Goal: Communication & Community: Answer question/provide support

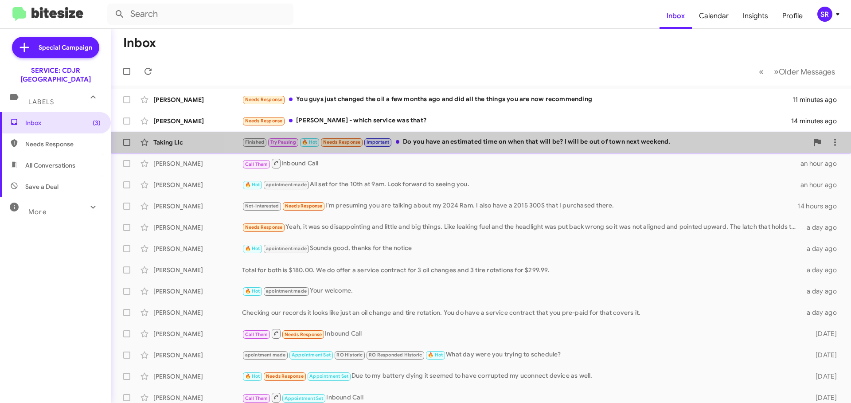
click at [534, 141] on div "Finished Try Pausing 🔥 Hot Needs Response Important Do you have an estimated ti…" at bounding box center [525, 142] width 566 height 10
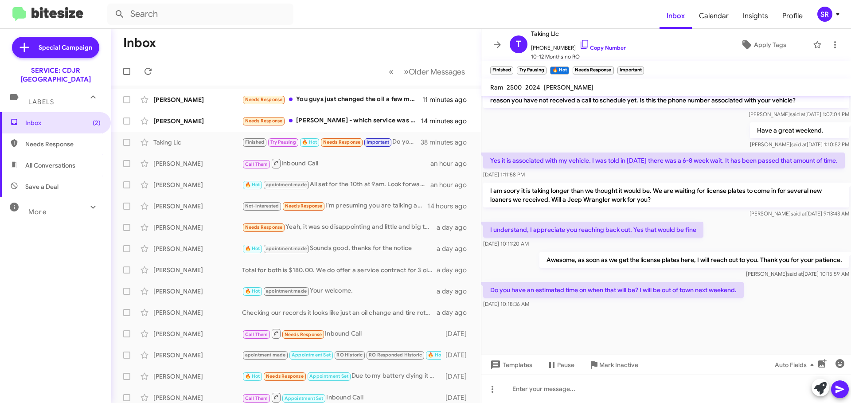
scroll to position [557, 0]
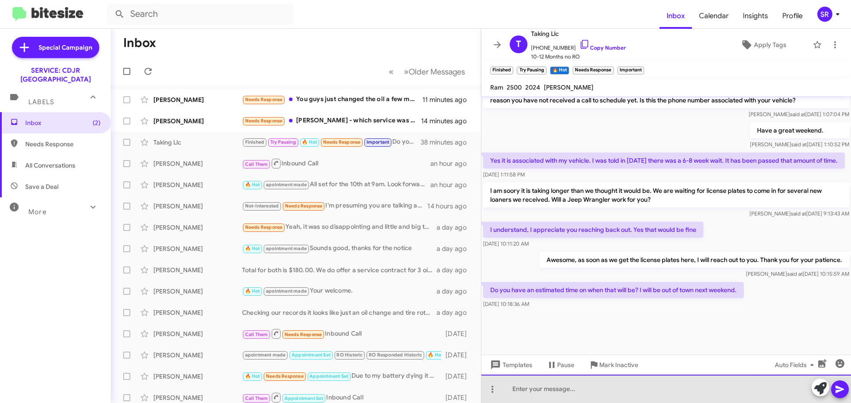
click at [521, 386] on div at bounding box center [666, 388] width 370 height 28
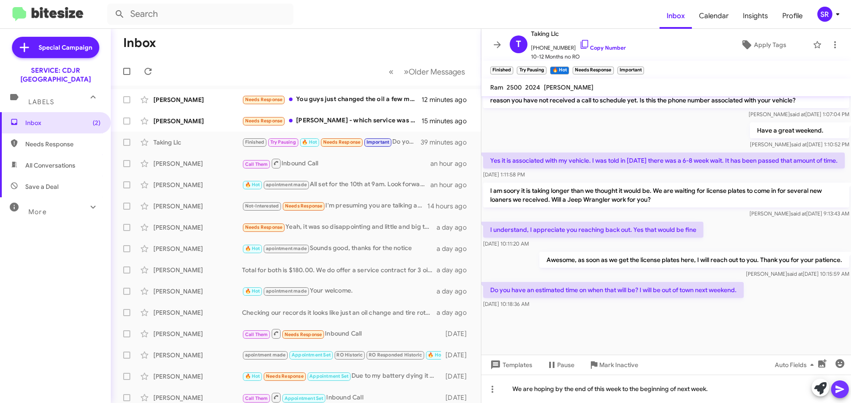
click at [842, 387] on icon at bounding box center [839, 389] width 11 height 11
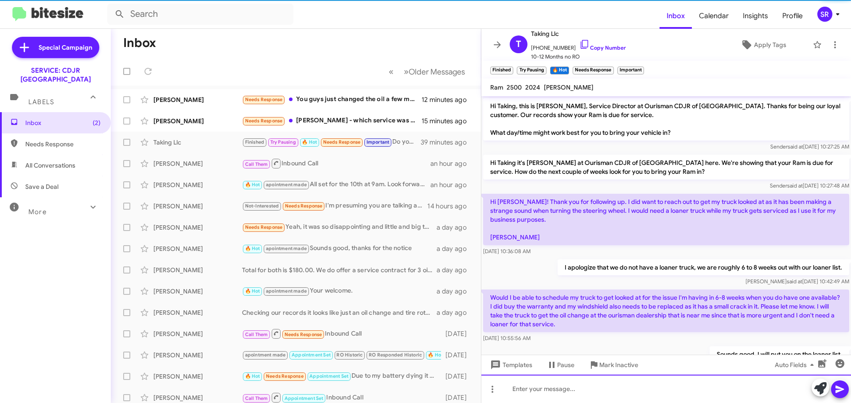
scroll to position [44, 0]
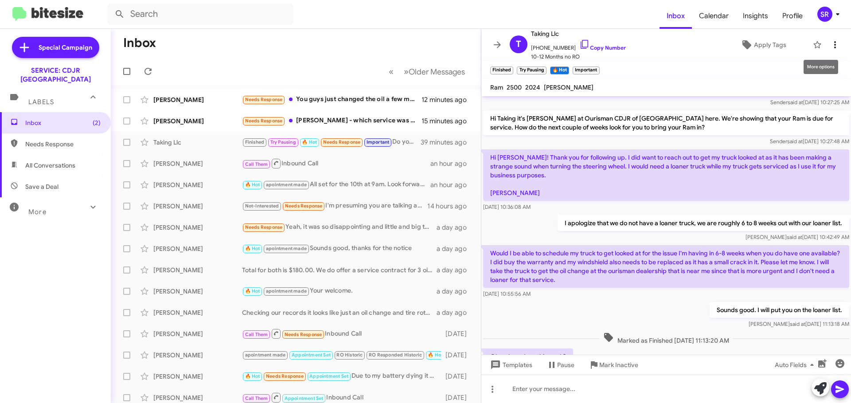
click at [831, 47] on icon at bounding box center [834, 44] width 11 height 11
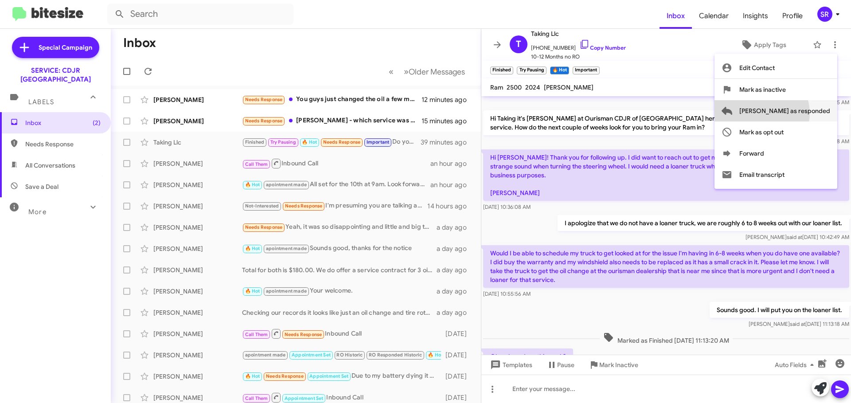
click at [797, 113] on span "[PERSON_NAME] as responded" at bounding box center [784, 110] width 91 height 21
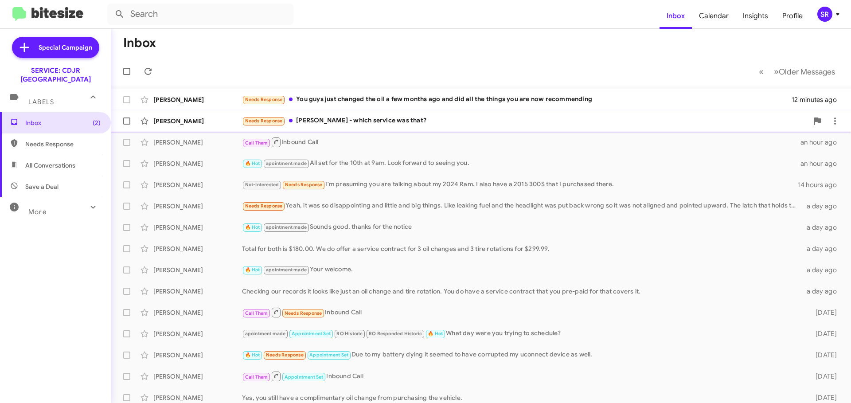
click at [358, 117] on div "Needs Response [PERSON_NAME] - which service was that?" at bounding box center [525, 121] width 566 height 10
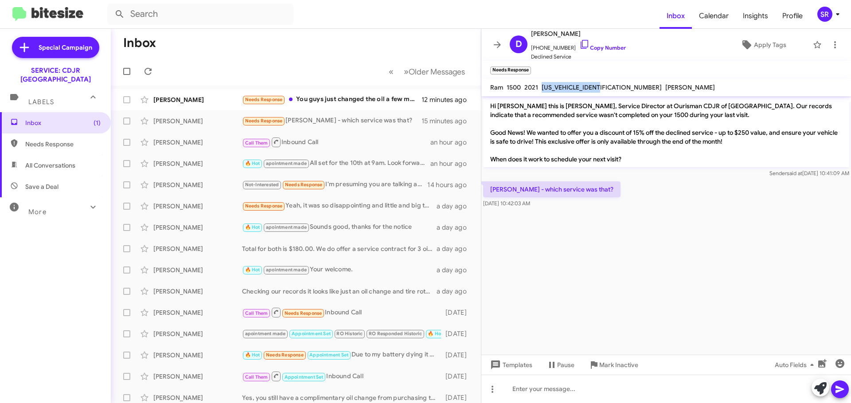
drag, startPoint x: 604, startPoint y: 86, endPoint x: 542, endPoint y: 86, distance: 61.2
click at [542, 86] on span "[US_VEHICLE_IDENTIFICATION_NUMBER]" at bounding box center [601, 87] width 120 height 8
copy span "[US_VEHICLE_IDENTIFICATION_NUMBER]"
click at [541, 395] on div at bounding box center [666, 388] width 370 height 28
click at [582, 386] on div "Our records" at bounding box center [666, 388] width 370 height 28
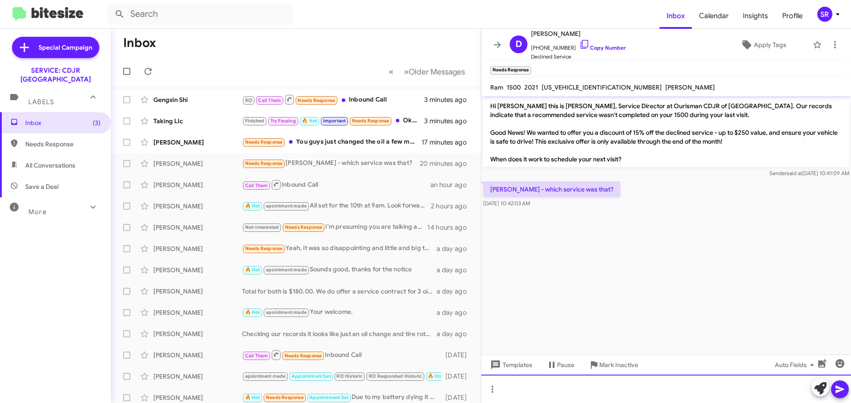
click at [511, 385] on div at bounding box center [666, 388] width 370 height 28
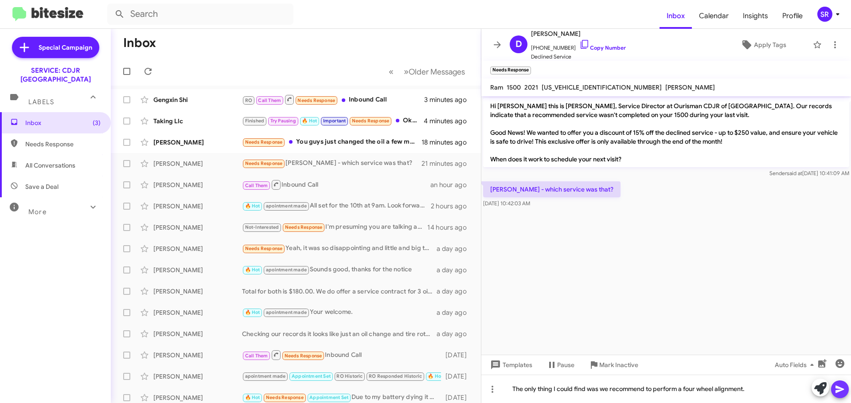
click at [839, 391] on icon at bounding box center [839, 390] width 8 height 8
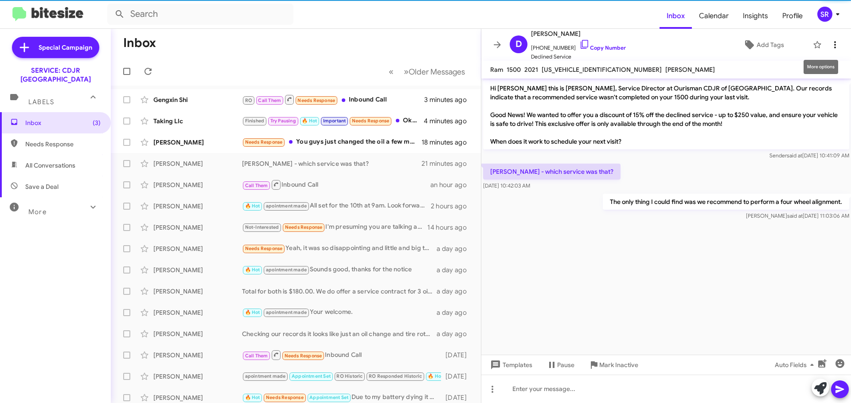
click at [834, 45] on icon at bounding box center [835, 44] width 2 height 7
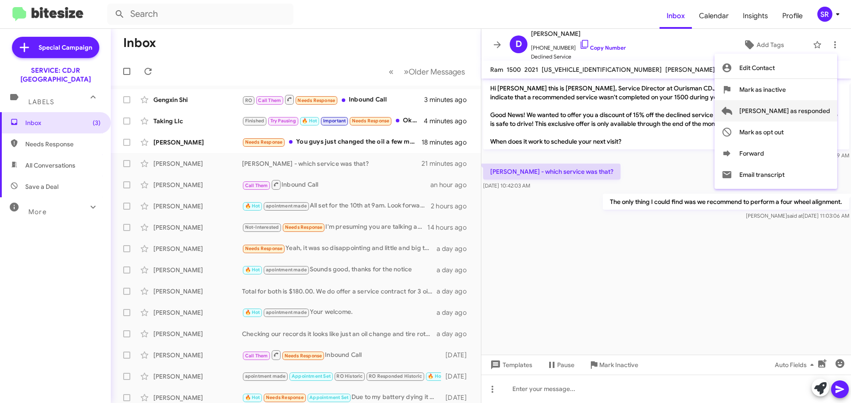
click at [814, 109] on span "[PERSON_NAME] as responded" at bounding box center [784, 110] width 91 height 21
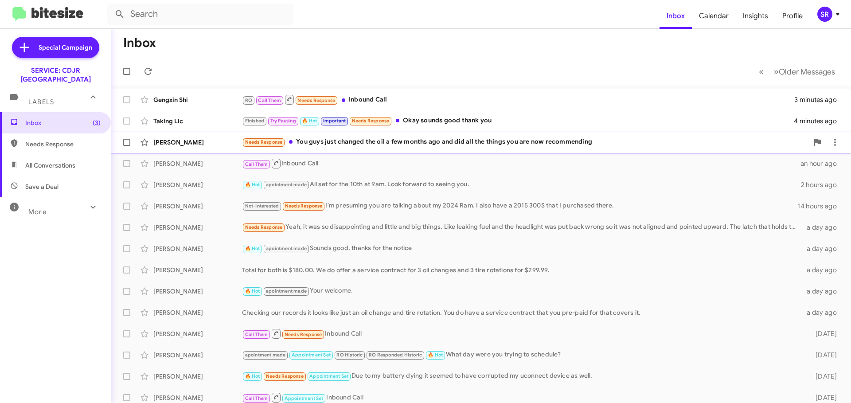
click at [356, 141] on div "Needs Response You guys just changed the oil a few months ago and did all the t…" at bounding box center [525, 142] width 566 height 10
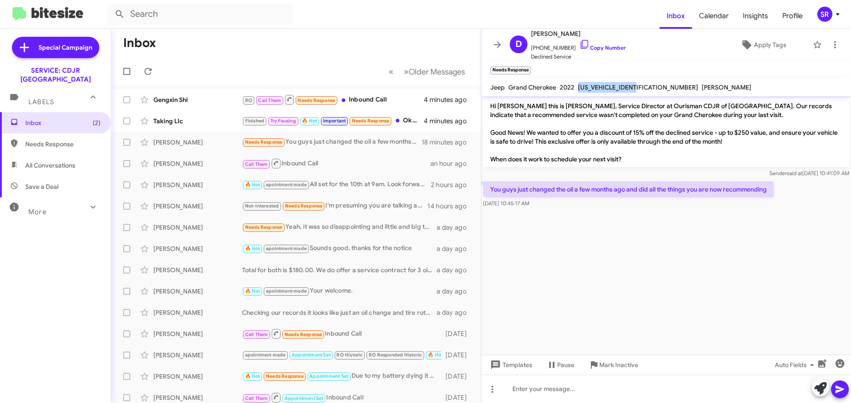
drag, startPoint x: 637, startPoint y: 87, endPoint x: 578, endPoint y: 91, distance: 59.1
click at [578, 91] on div "[US_VEHICLE_IDENTIFICATION_NUMBER]" at bounding box center [638, 87] width 124 height 11
copy span "[US_VEHICLE_IDENTIFICATION_NUMBER]"
click at [559, 389] on div at bounding box center [666, 388] width 370 height 28
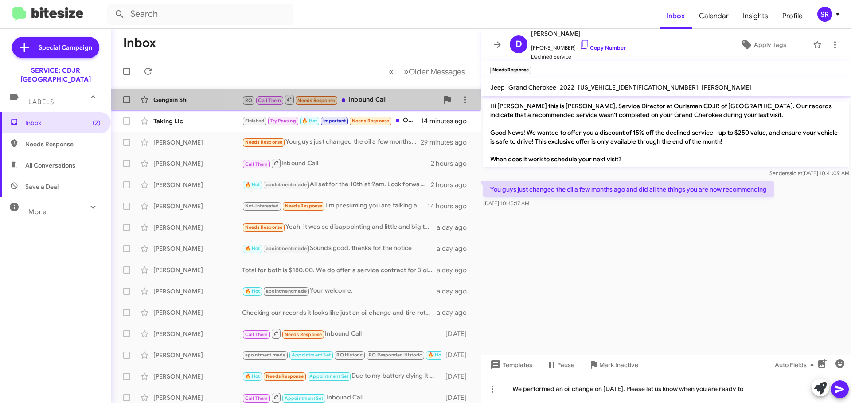
click at [363, 97] on div "RO Call Them Needs Response Inbound Call" at bounding box center [340, 99] width 196 height 11
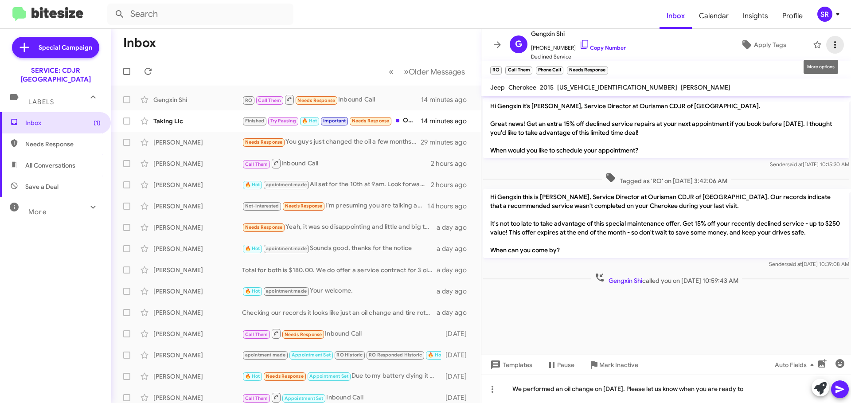
click at [834, 47] on icon at bounding box center [835, 44] width 2 height 7
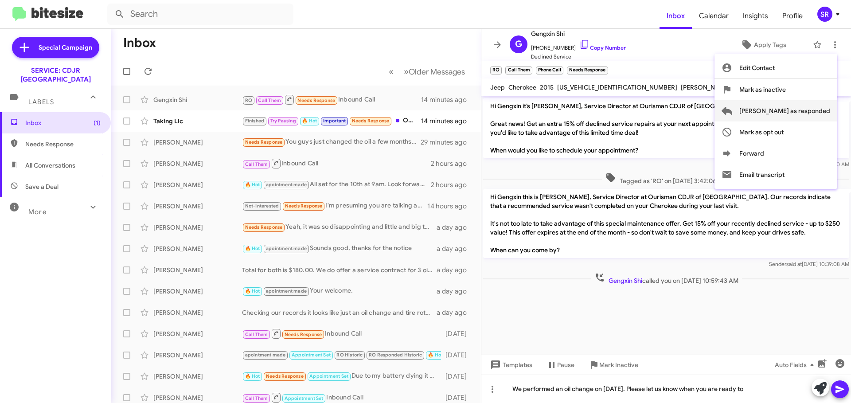
click at [785, 110] on span "[PERSON_NAME] as responded" at bounding box center [784, 110] width 91 height 21
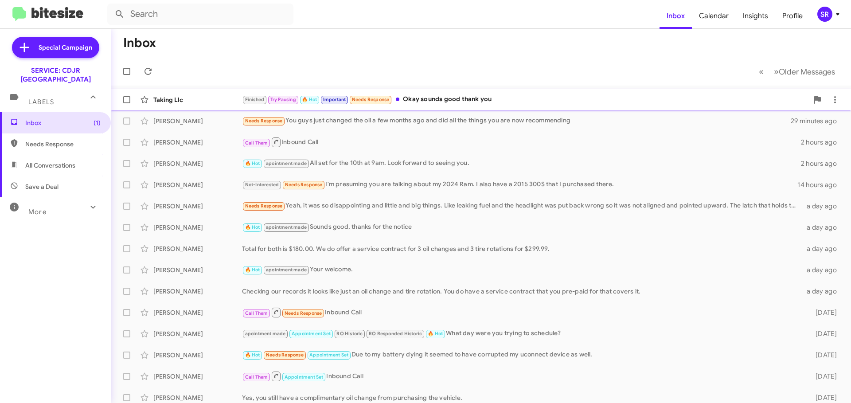
click at [535, 104] on div "Finished Try Pausing 🔥 Hot Important Needs Response Okay sounds good thank you" at bounding box center [525, 99] width 566 height 10
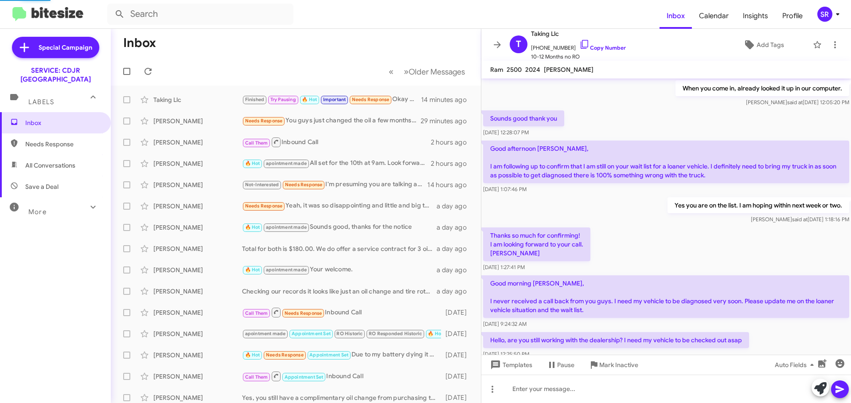
scroll to position [530, 0]
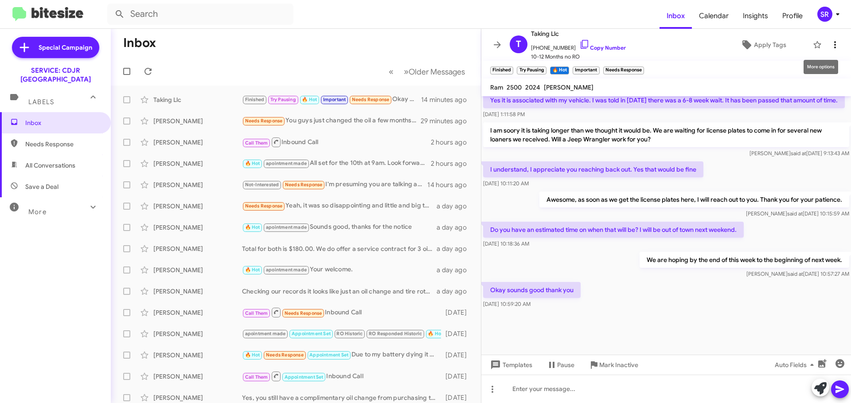
click at [829, 47] on icon at bounding box center [834, 44] width 11 height 11
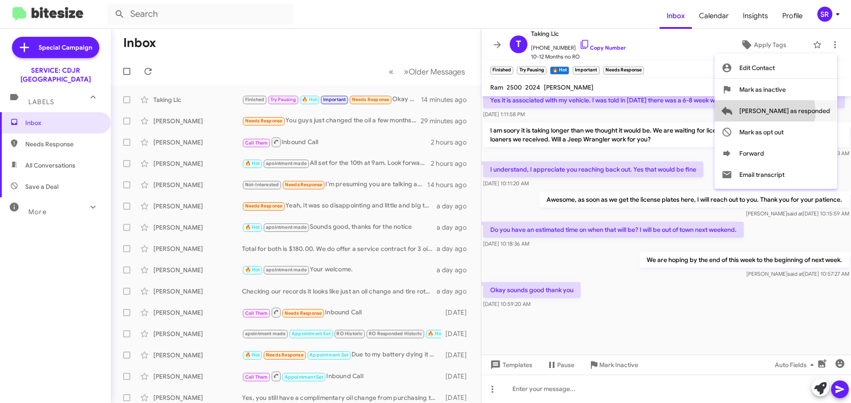
click at [800, 112] on span "[PERSON_NAME] as responded" at bounding box center [784, 110] width 91 height 21
